Goal: Check status: Check status

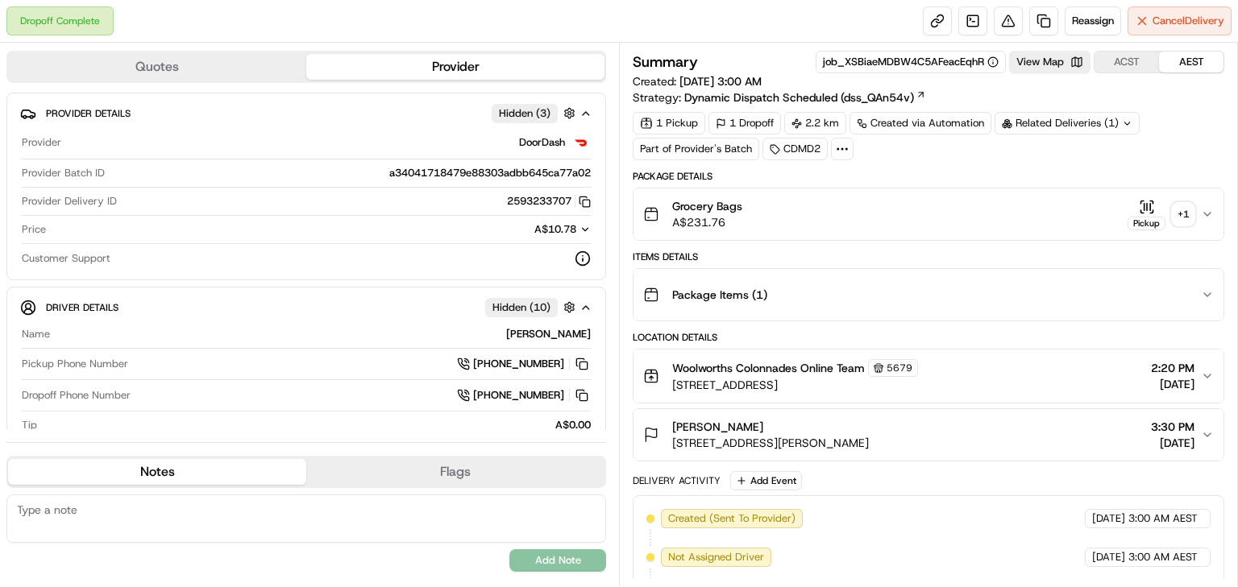
click at [1160, 218] on div "Pickup" at bounding box center [1146, 224] width 38 height 14
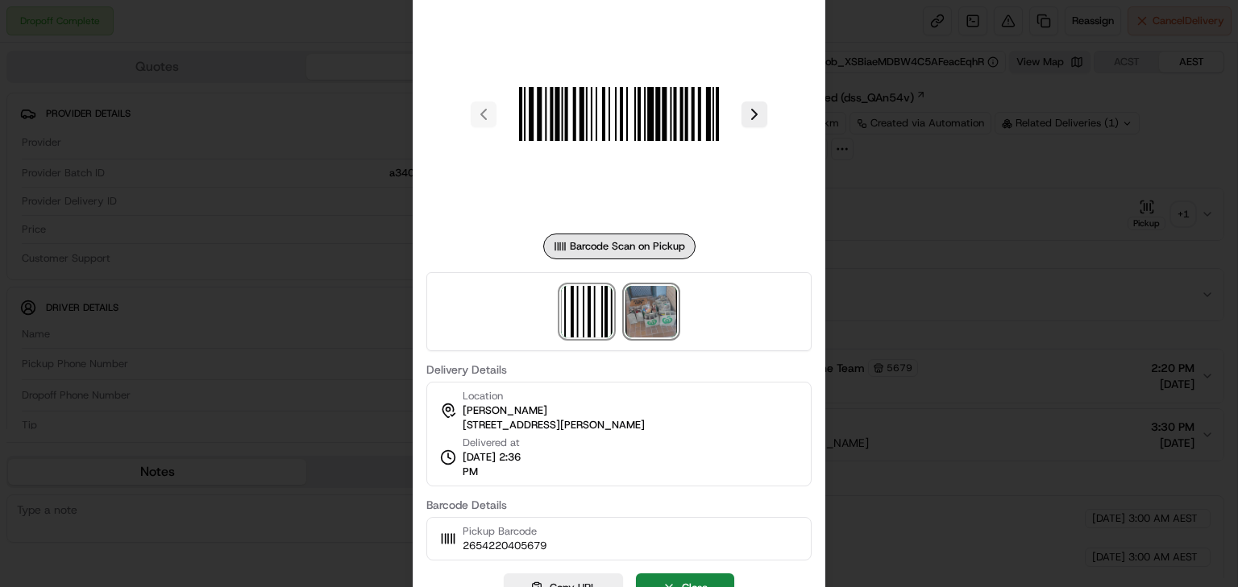
click at [645, 314] on img at bounding box center [651, 312] width 52 height 52
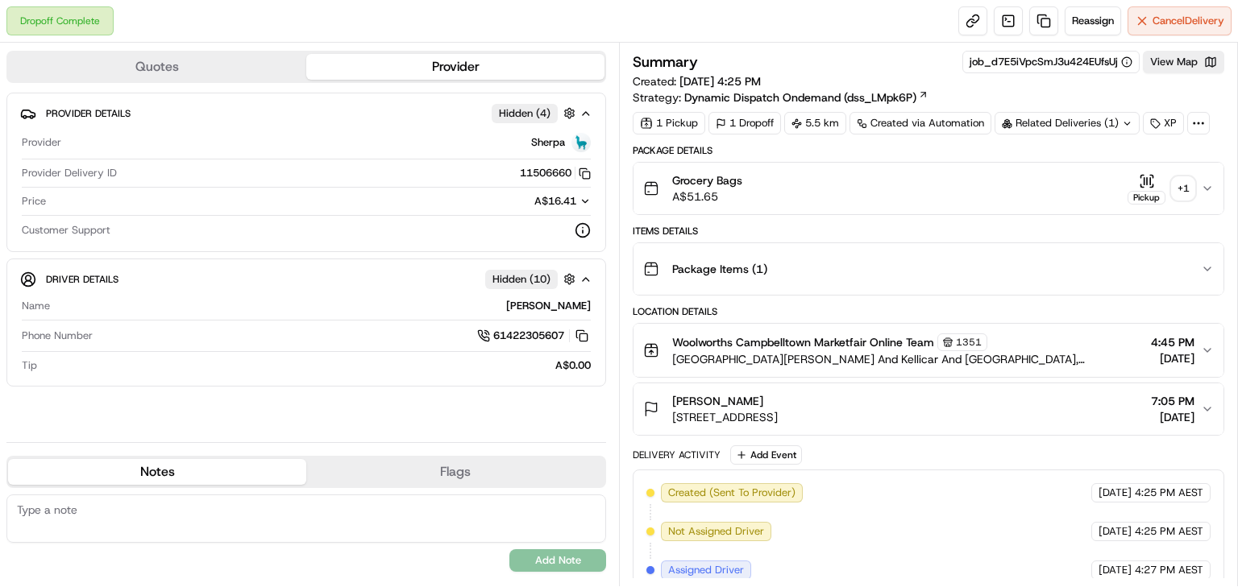
click at [1186, 189] on div "+ 1" at bounding box center [1183, 188] width 23 height 23
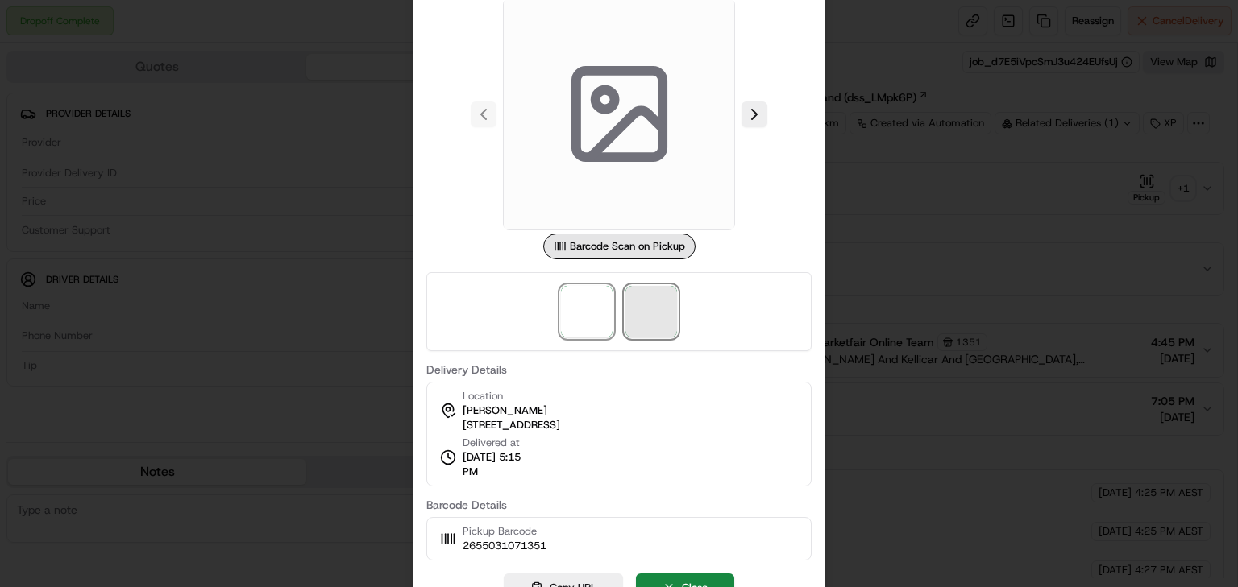
click at [643, 306] on span at bounding box center [651, 312] width 52 height 52
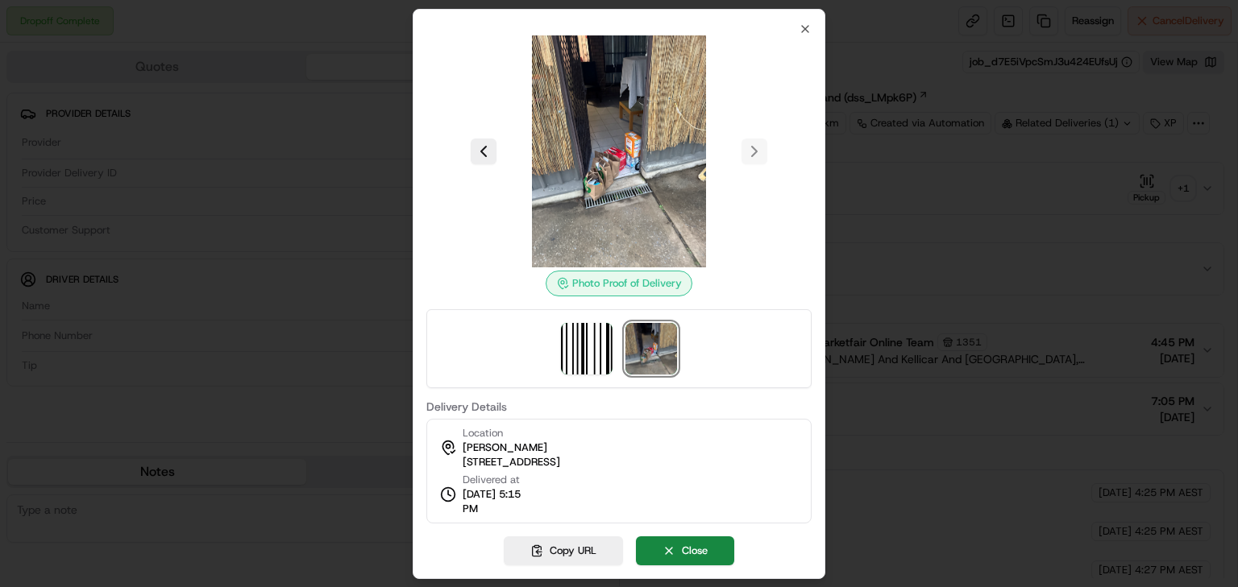
click at [948, 168] on div at bounding box center [619, 293] width 1238 height 587
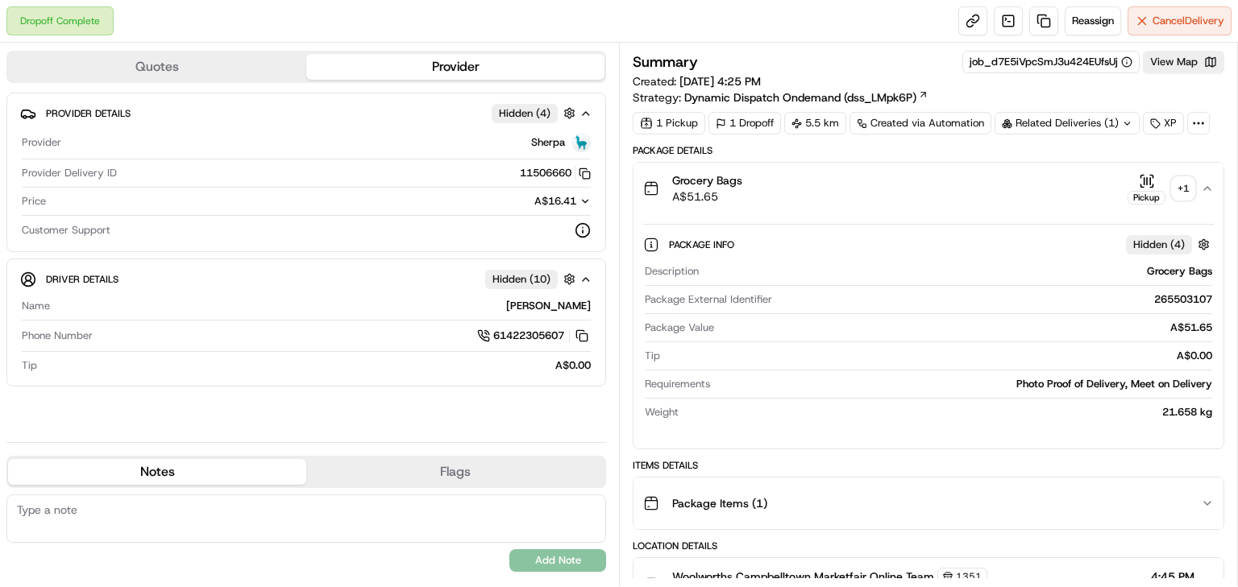
click at [1090, 125] on div "Related Deliveries (1)" at bounding box center [1066, 123] width 145 height 23
click at [991, 271] on div "Grocery Bags" at bounding box center [958, 271] width 507 height 15
click at [1183, 55] on button "View Map" at bounding box center [1183, 62] width 81 height 23
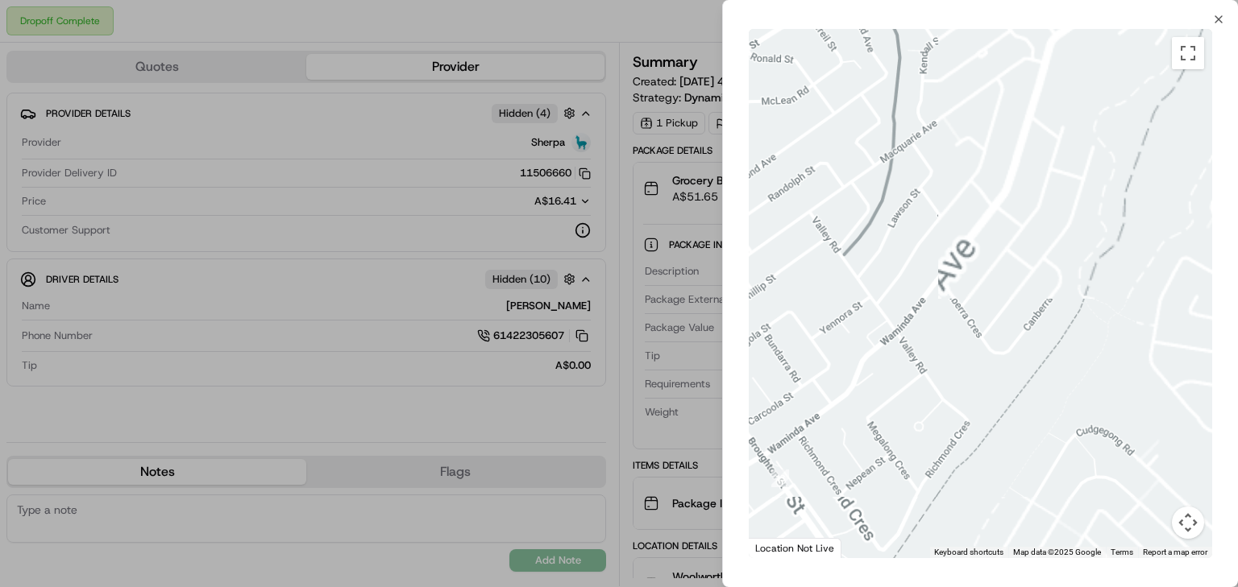
drag, startPoint x: 1060, startPoint y: 367, endPoint x: 719, endPoint y: 267, distance: 356.2
click at [719, 269] on body "Dropoff Complete Reassign Cancel Delivery Quotes Provider Provider Details Hidd…" at bounding box center [619, 293] width 1238 height 587
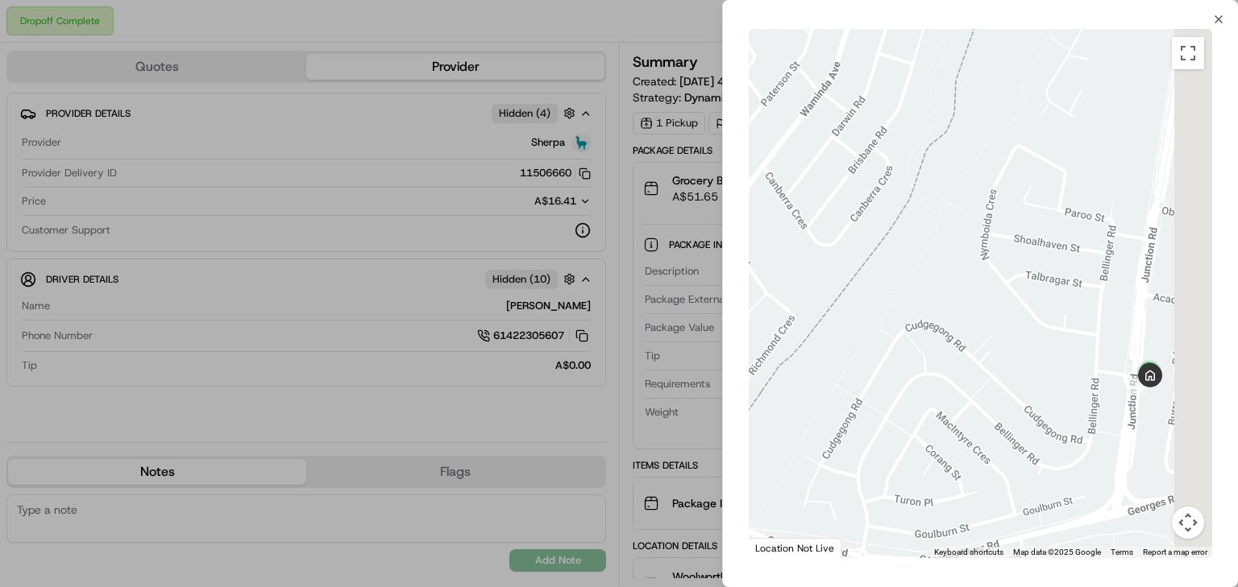
drag, startPoint x: 1082, startPoint y: 275, endPoint x: 945, endPoint y: 280, distance: 137.1
click at [942, 273] on div at bounding box center [980, 293] width 463 height 529
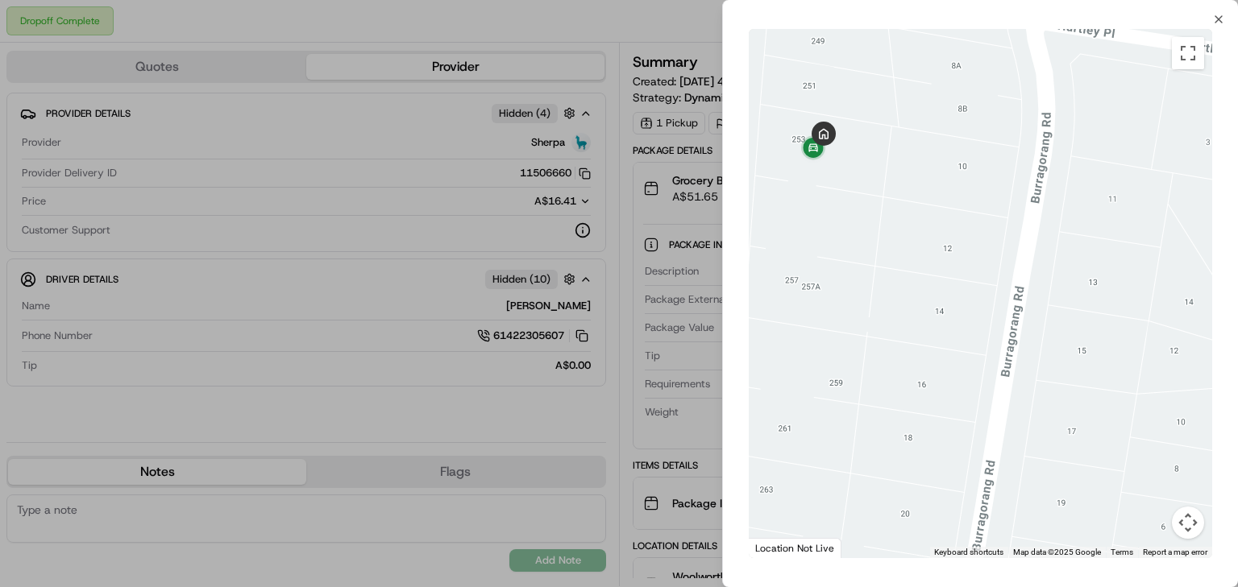
drag, startPoint x: 859, startPoint y: 229, endPoint x: 928, endPoint y: 326, distance: 118.5
click at [928, 326] on div at bounding box center [980, 293] width 463 height 529
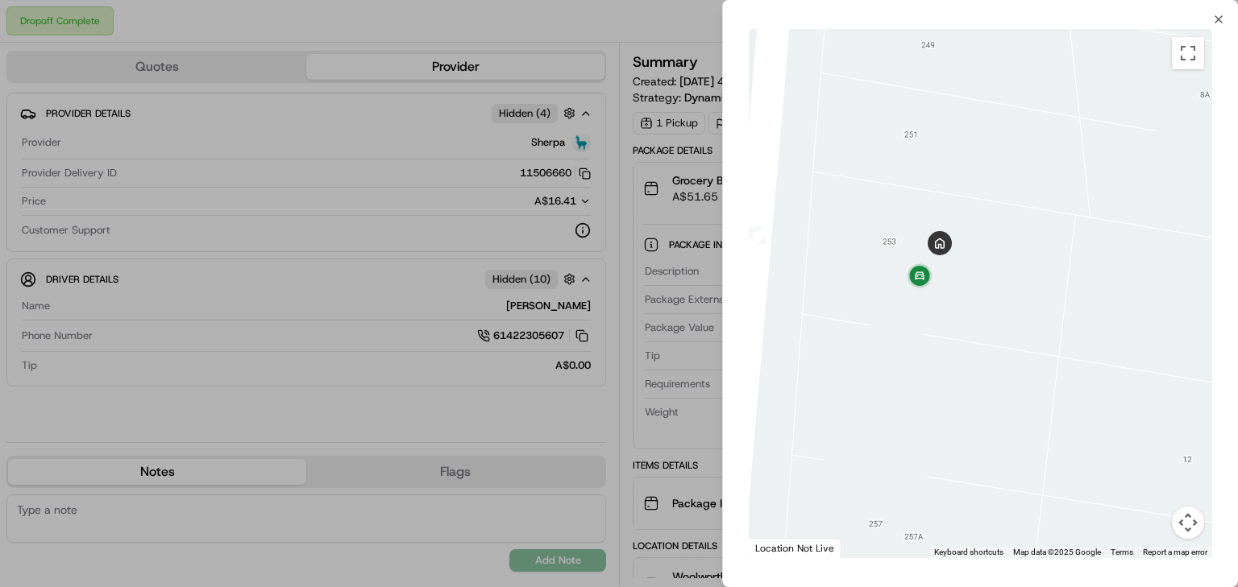
click at [593, 343] on div at bounding box center [619, 293] width 1238 height 587
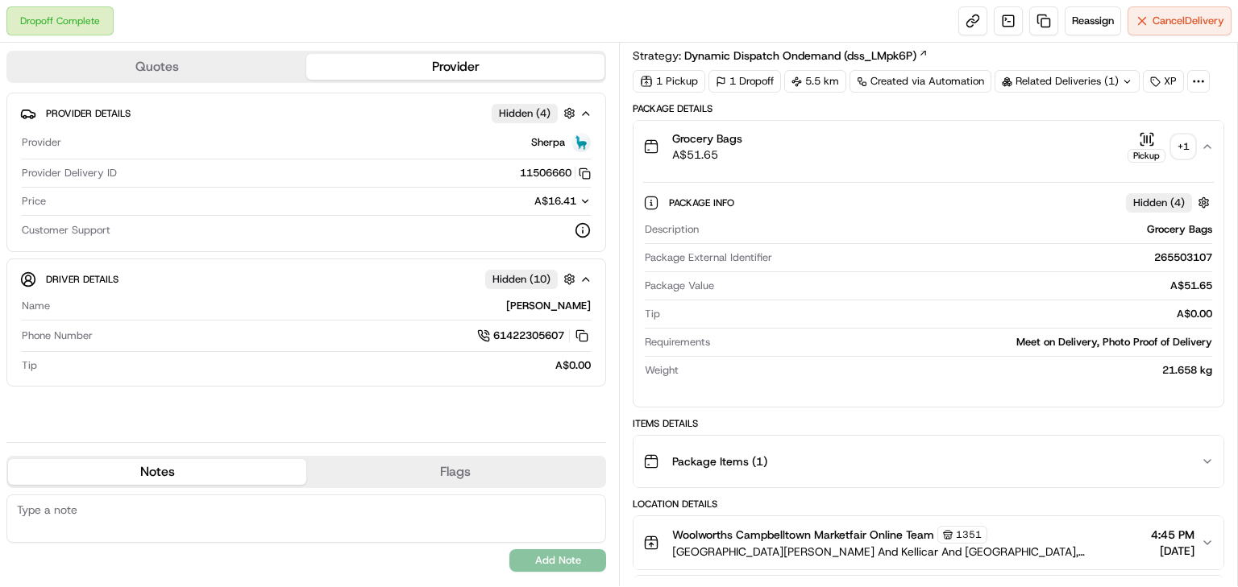
scroll to position [193, 0]
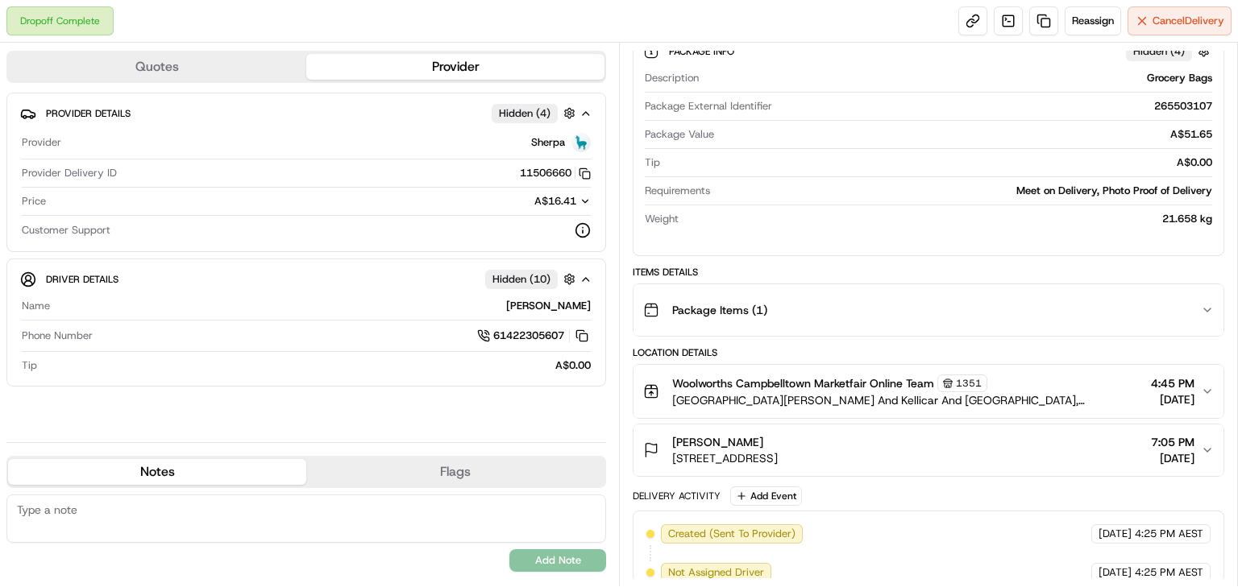
drag, startPoint x: 661, startPoint y: 454, endPoint x: 912, endPoint y: 448, distance: 251.5
click at [913, 463] on div "Rouwayda Zaylaa 253 Junction Rd, Ruse, NSW 2560, AU 7:05 PM 19/08/2025" at bounding box center [922, 450] width 558 height 32
click at [912, 442] on div "Rouwayda Zaylaa 253 Junction Rd, Ruse, NSW 2560, AU 7:05 PM 19/08/2025" at bounding box center [922, 450] width 558 height 32
drag, startPoint x: 806, startPoint y: 454, endPoint x: 670, endPoint y: 461, distance: 135.5
click at [670, 461] on div "Rouwayda Zaylaa 253 Junction Rd, Ruse, NSW 2560, AU 7:05 PM 19/08/2025" at bounding box center [922, 450] width 558 height 32
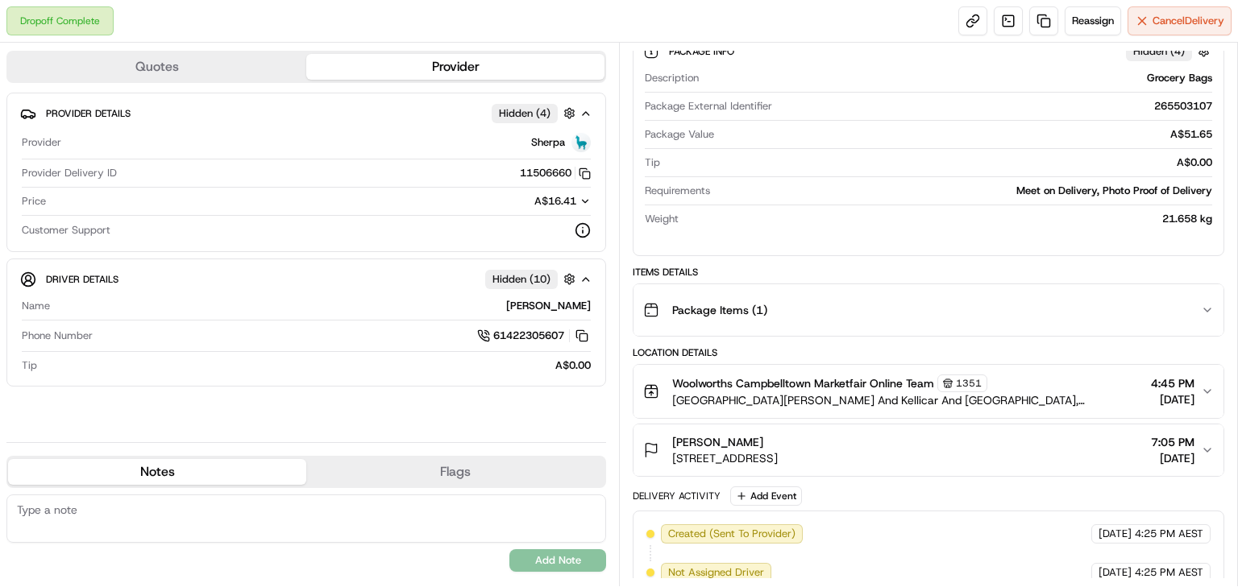
copy span "253 Junction Rd, Ruse, NSW 2560, AU"
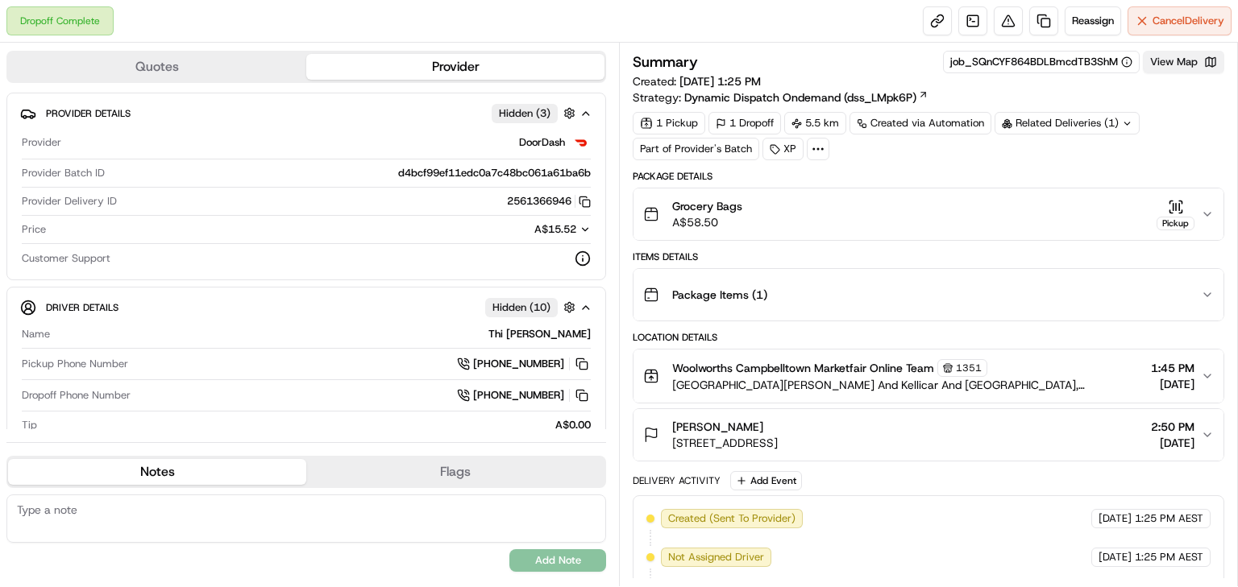
click at [1185, 64] on button "View Map" at bounding box center [1183, 62] width 81 height 23
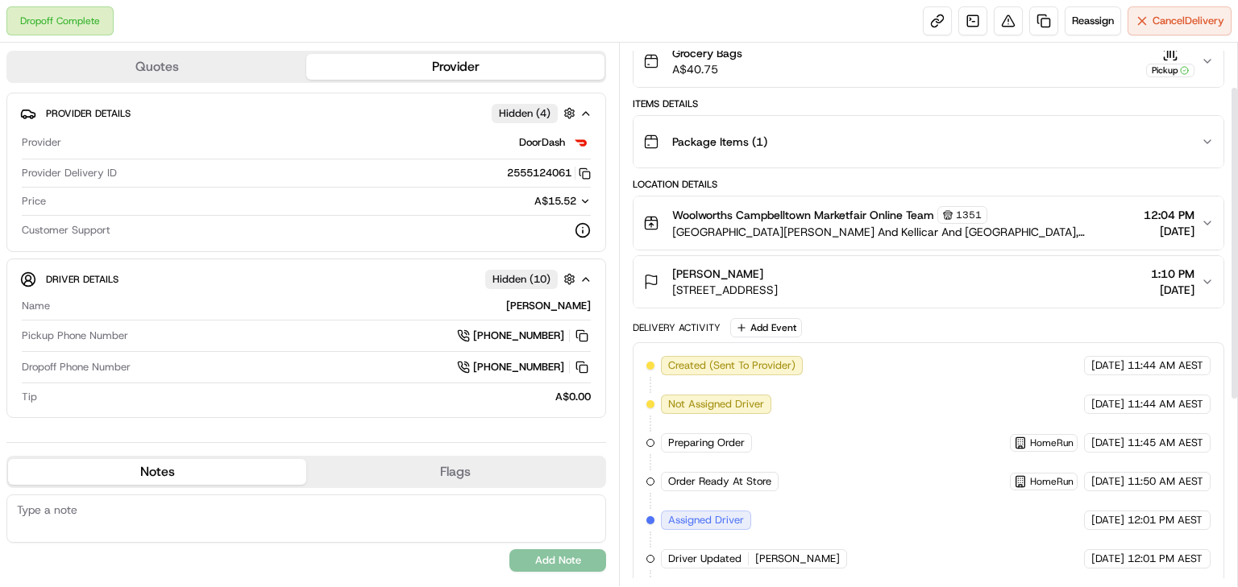
scroll to position [129, 0]
